Goal: Task Accomplishment & Management: Use online tool/utility

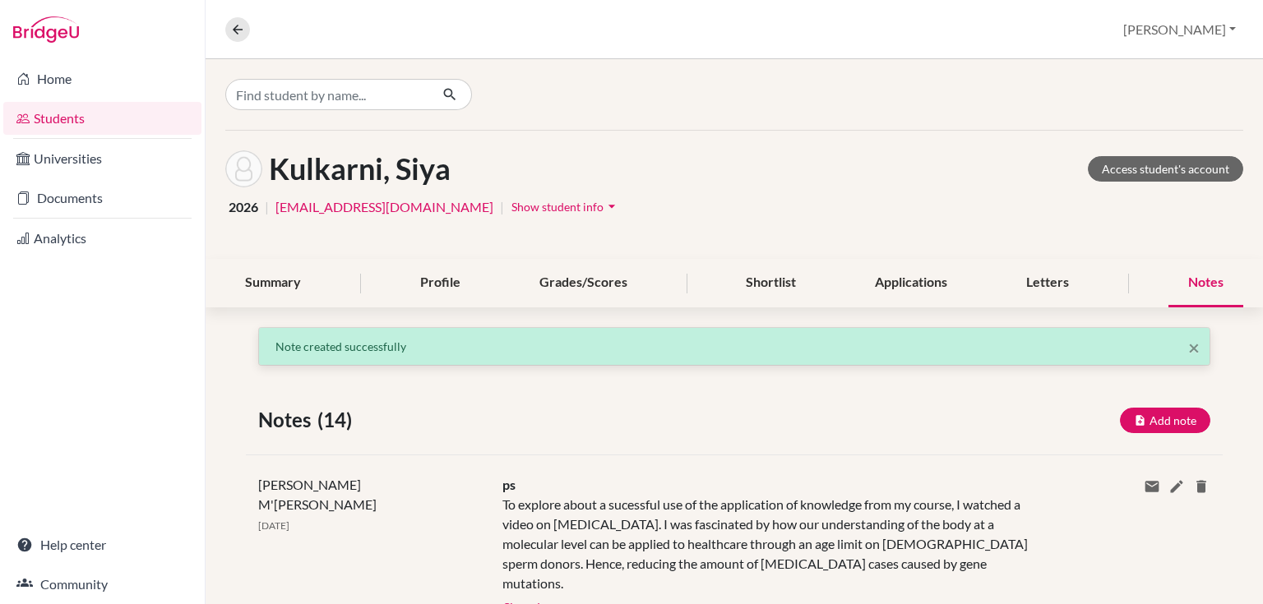
scroll to position [235, 0]
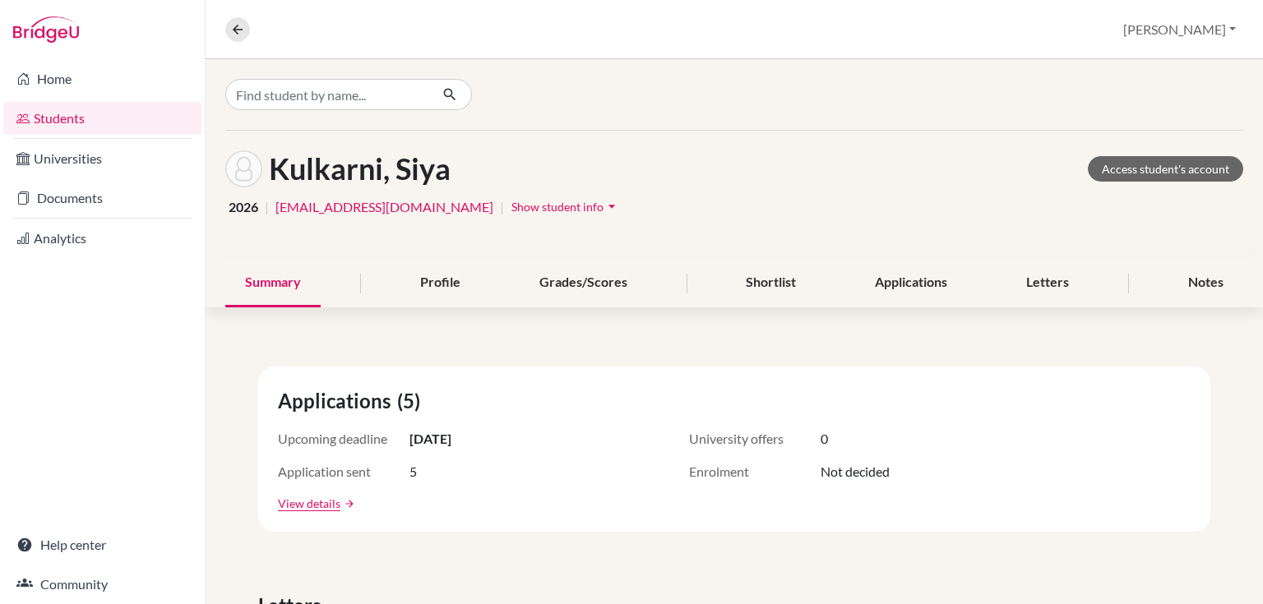
click at [221, 24] on div "Overview Student details Michelle Profile School Settings Log out" at bounding box center [733, 29] width 1057 height 59
click at [44, 197] on link "Documents" at bounding box center [102, 198] width 198 height 33
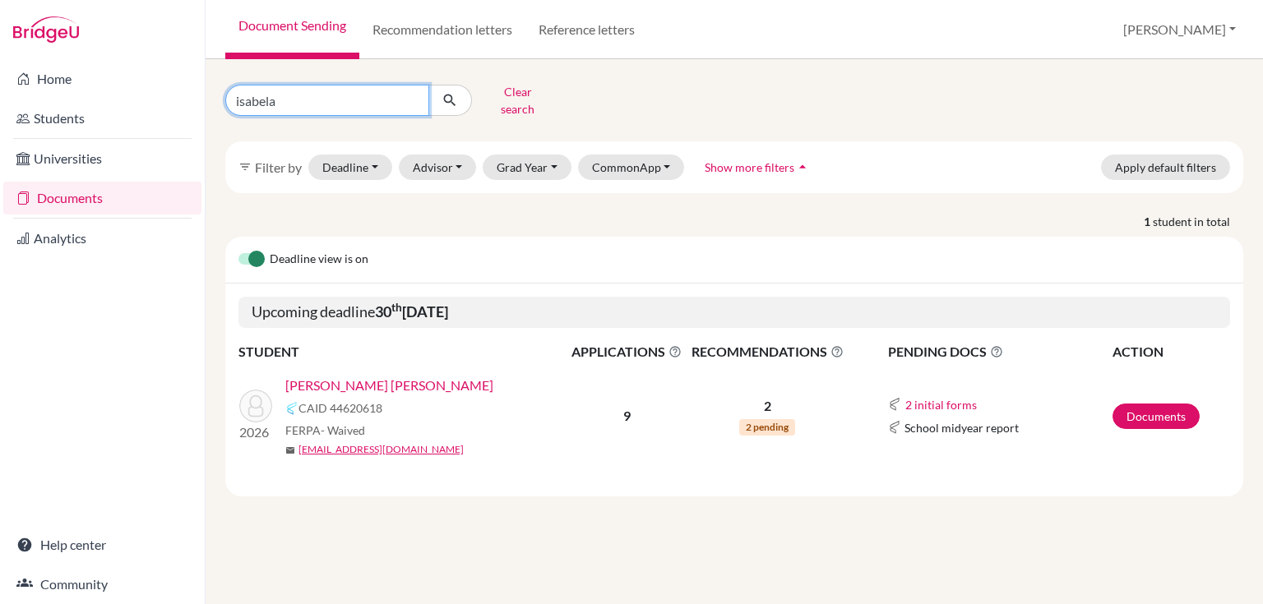
drag, startPoint x: 308, startPoint y: 102, endPoint x: 162, endPoint y: 99, distance: 146.4
click at [162, 99] on div "Home Students Universities Documents Analytics Help center Community Document S…" at bounding box center [631, 302] width 1263 height 604
type input "madison"
click button "submit" at bounding box center [450, 100] width 44 height 31
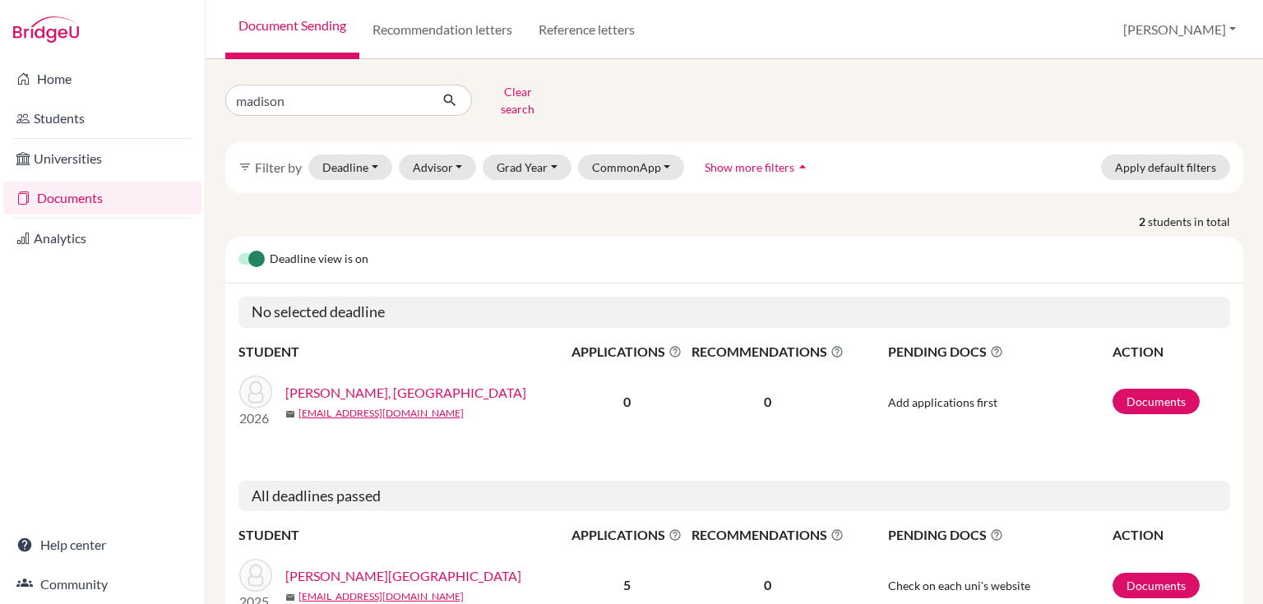
click at [316, 383] on link "Korte, Madison" at bounding box center [405, 393] width 241 height 20
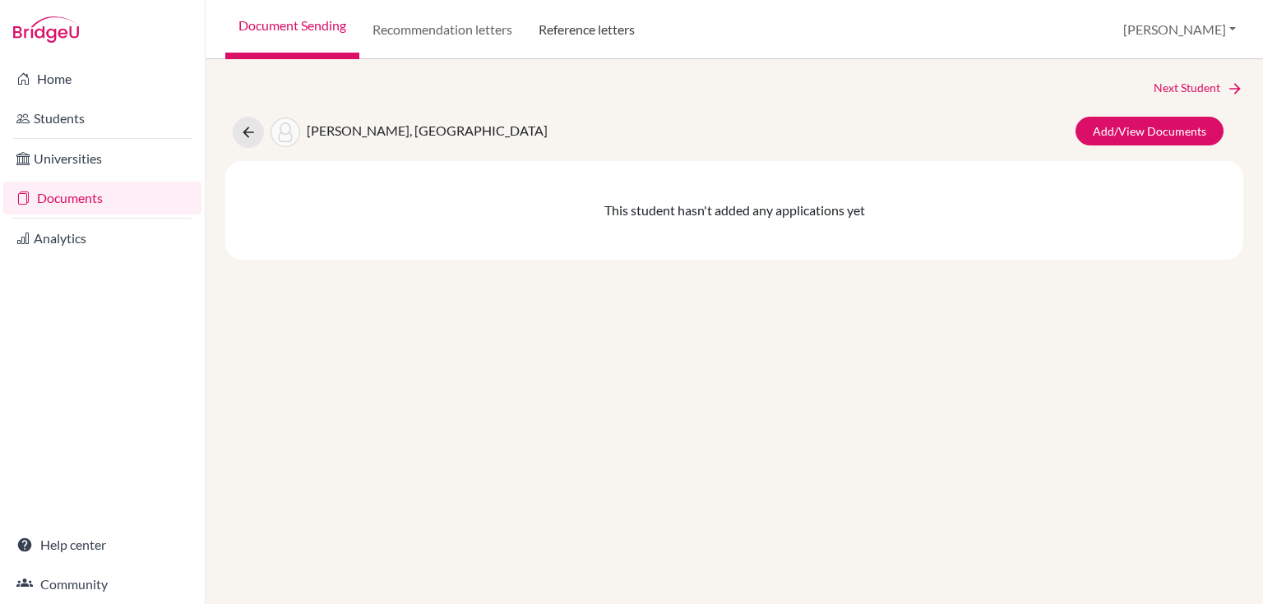
click at [608, 23] on link "Reference letters" at bounding box center [586, 29] width 122 height 59
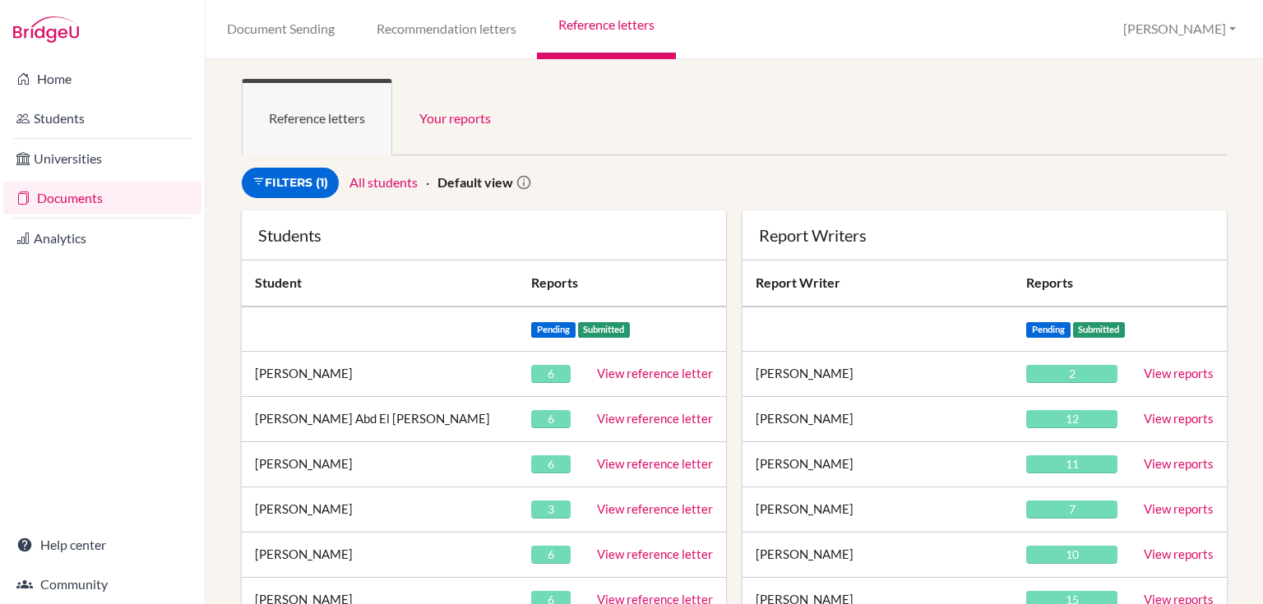
scroll to position [2833, 0]
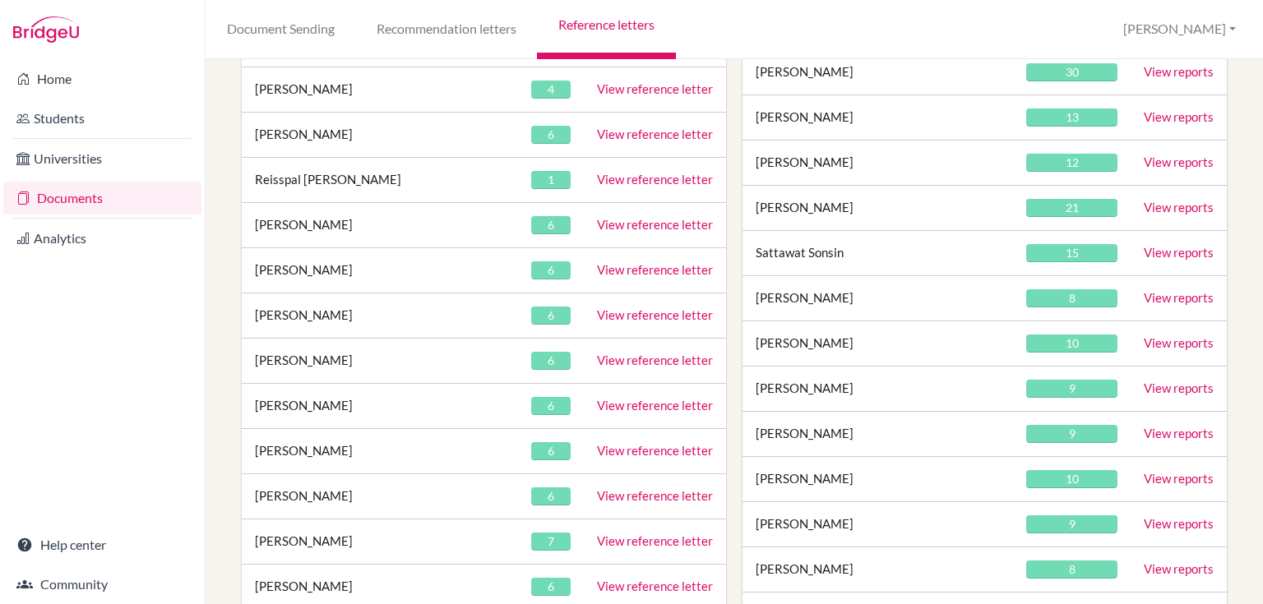
click at [607, 353] on link "View reference letter" at bounding box center [655, 360] width 116 height 15
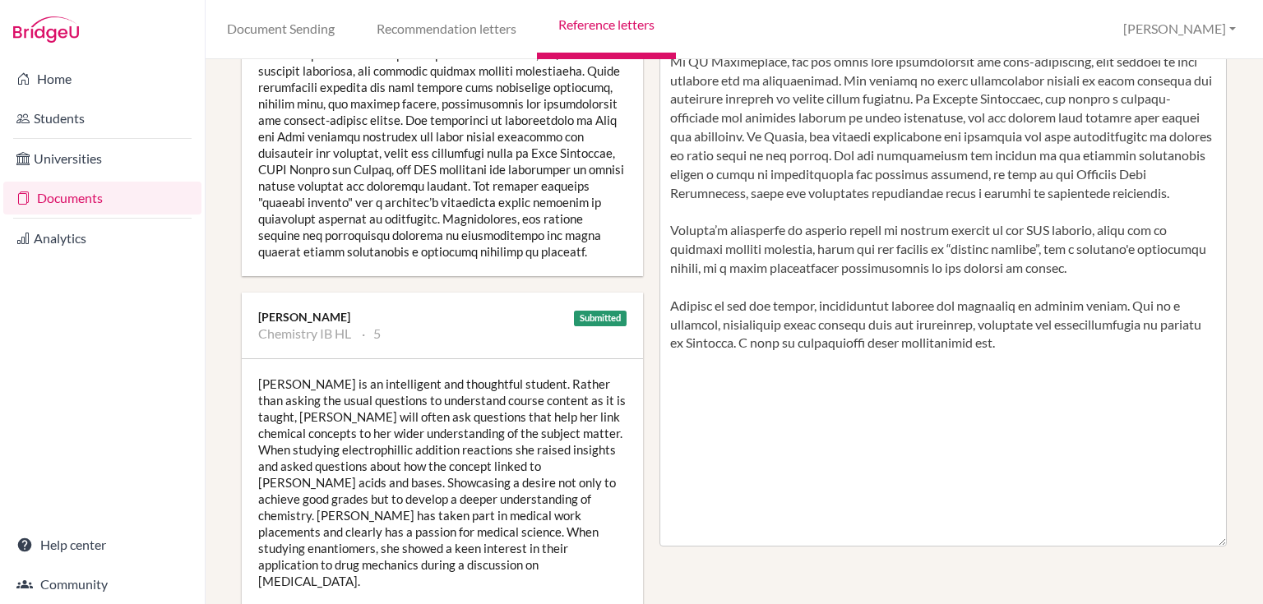
scroll to position [457, 0]
